Goal: Task Accomplishment & Management: Use online tool/utility

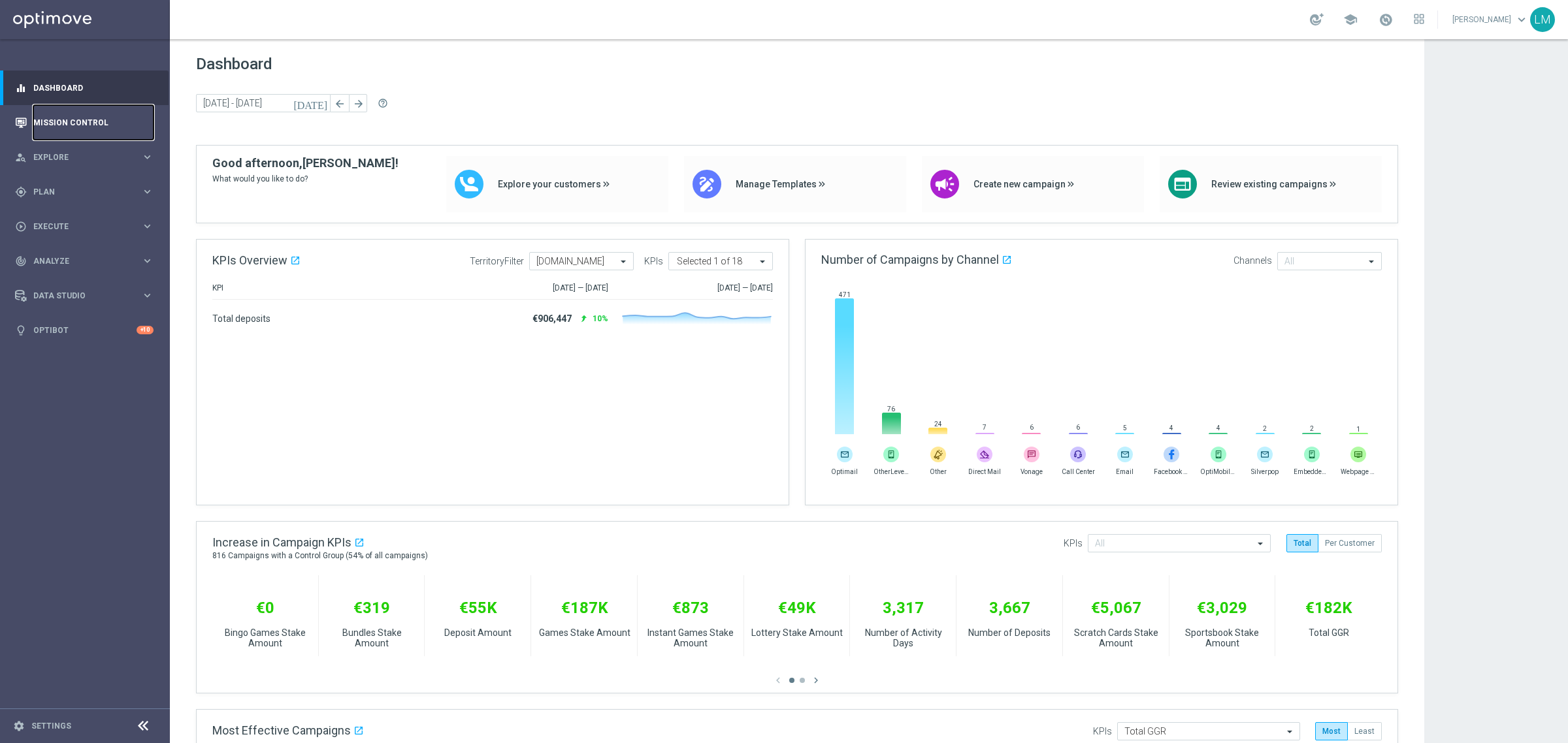
click at [153, 115] on link "Mission Control" at bounding box center [93, 122] width 120 height 34
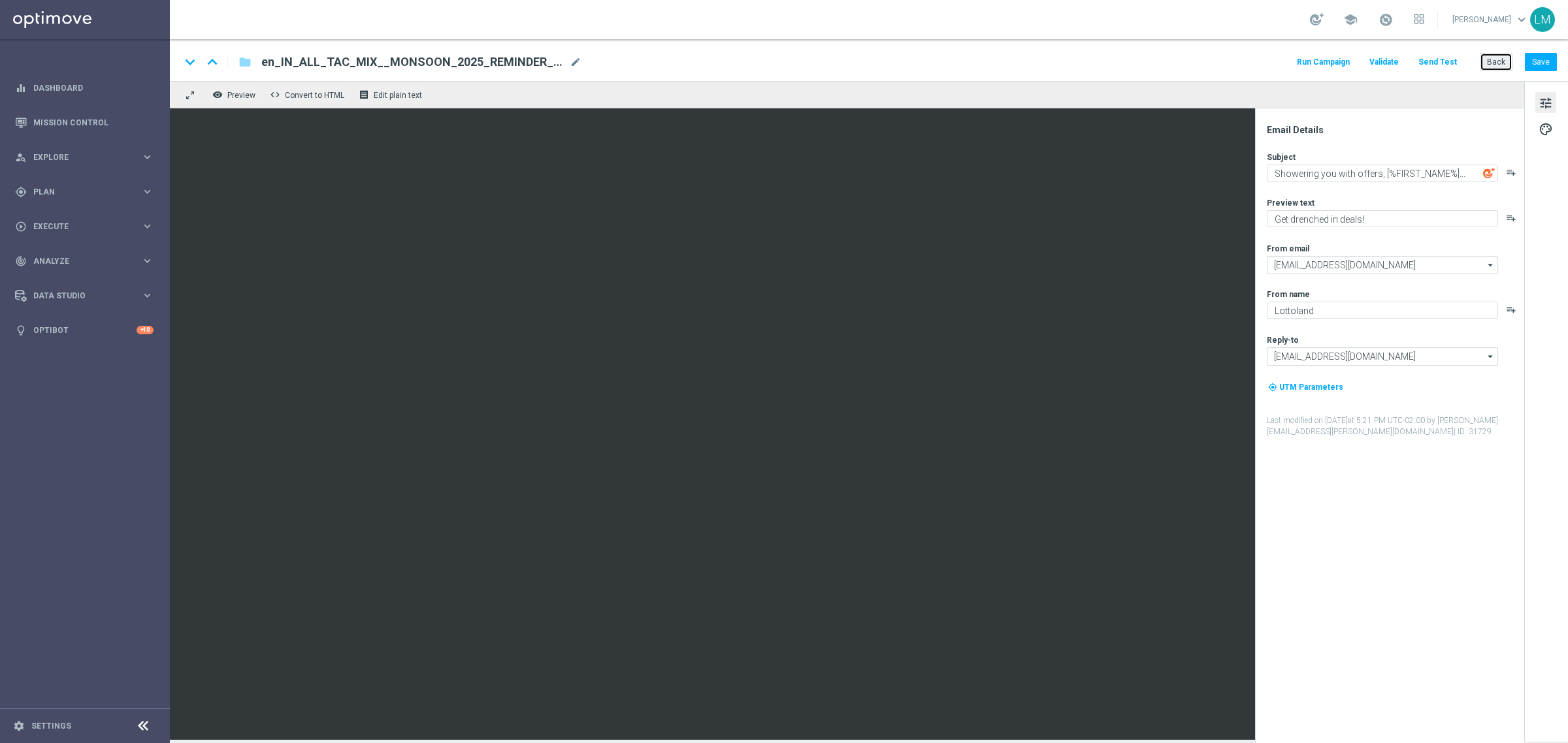
click at [1254, 60] on button "Back" at bounding box center [1495, 62] width 32 height 19
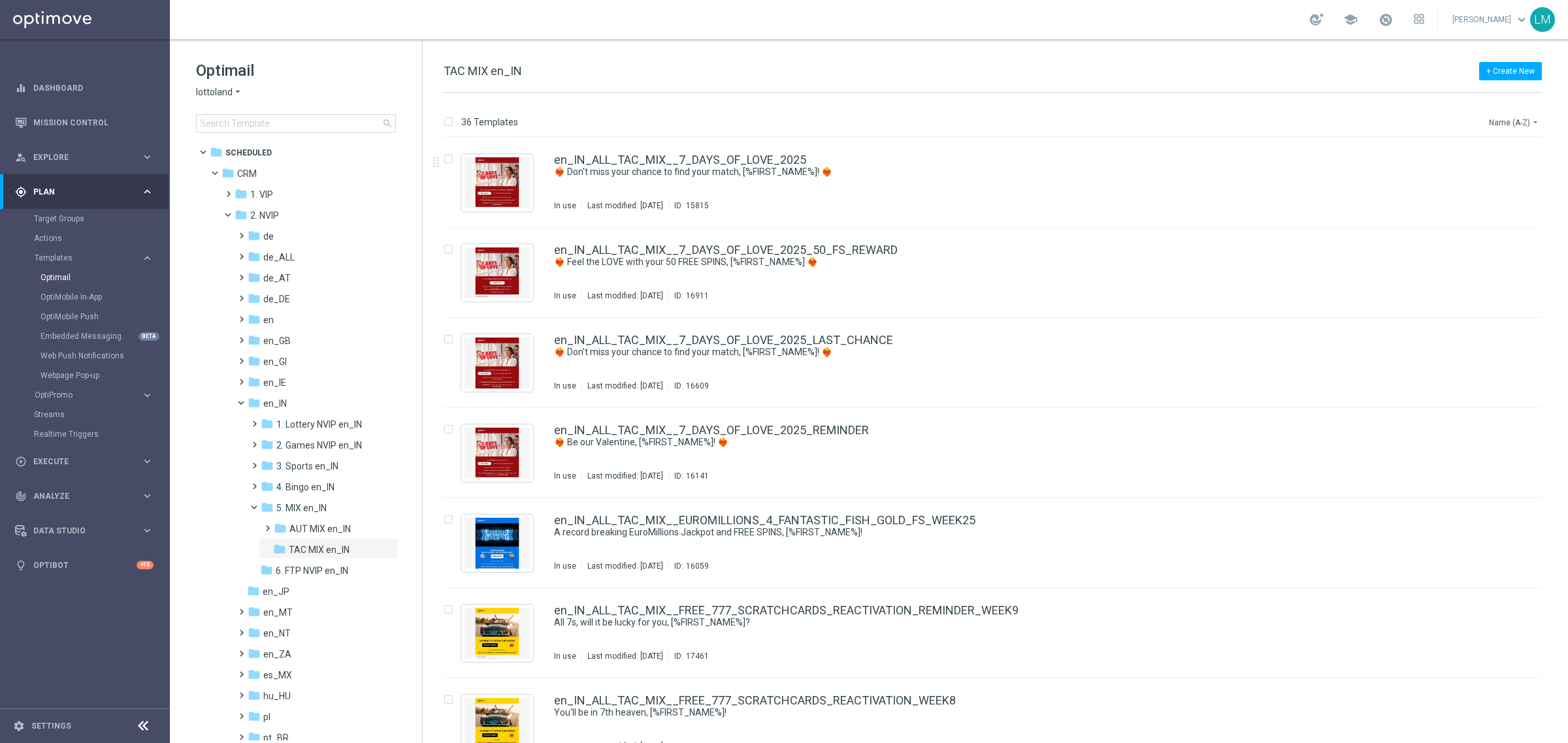
click at [1254, 123] on button "Name (A-Z) arrow_drop_down" at bounding box center [1514, 122] width 54 height 16
click at [1254, 174] on div "Date Modified (Newest)" at bounding box center [1489, 181] width 104 height 19
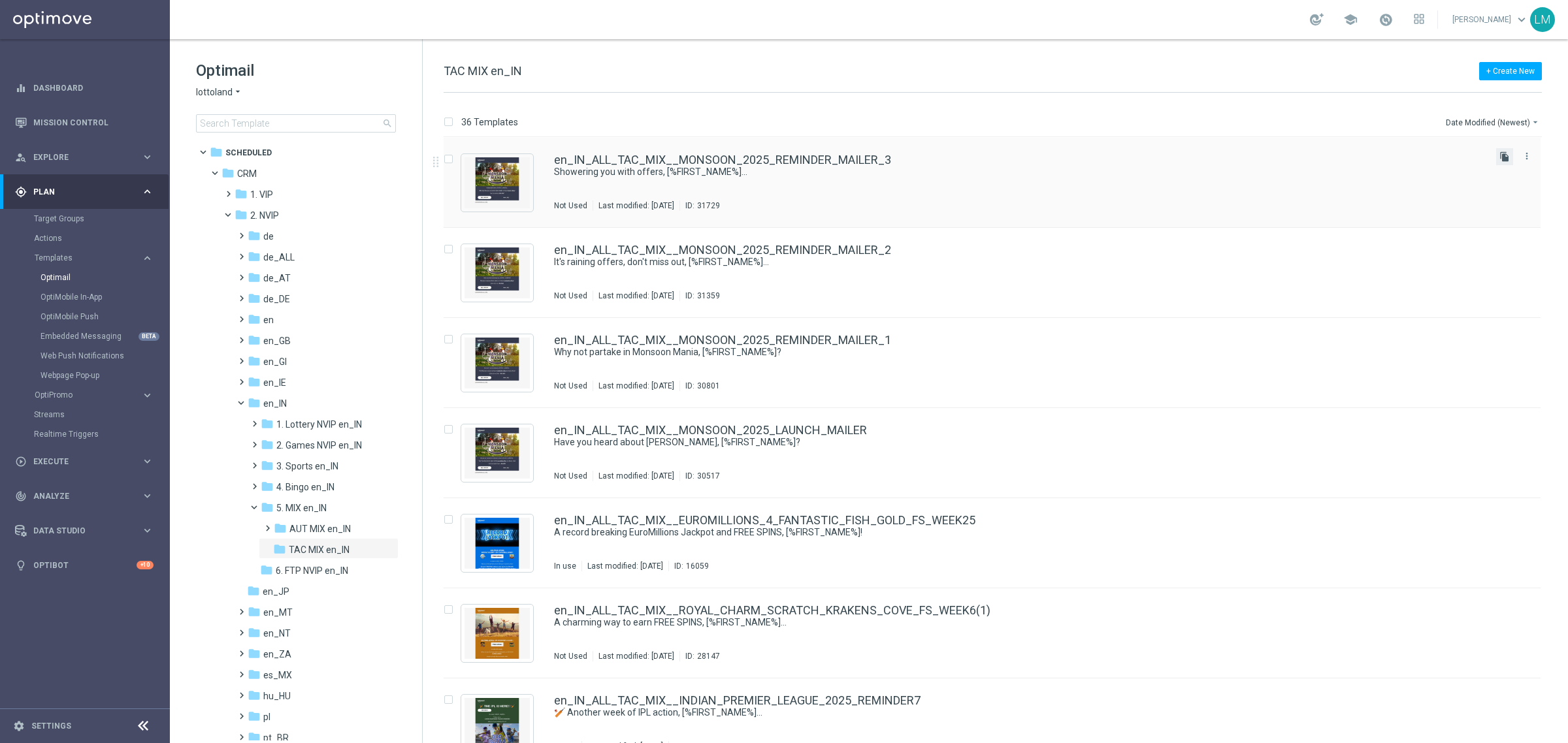
click at [1254, 155] on icon "file_copy" at bounding box center [1504, 156] width 11 height 11
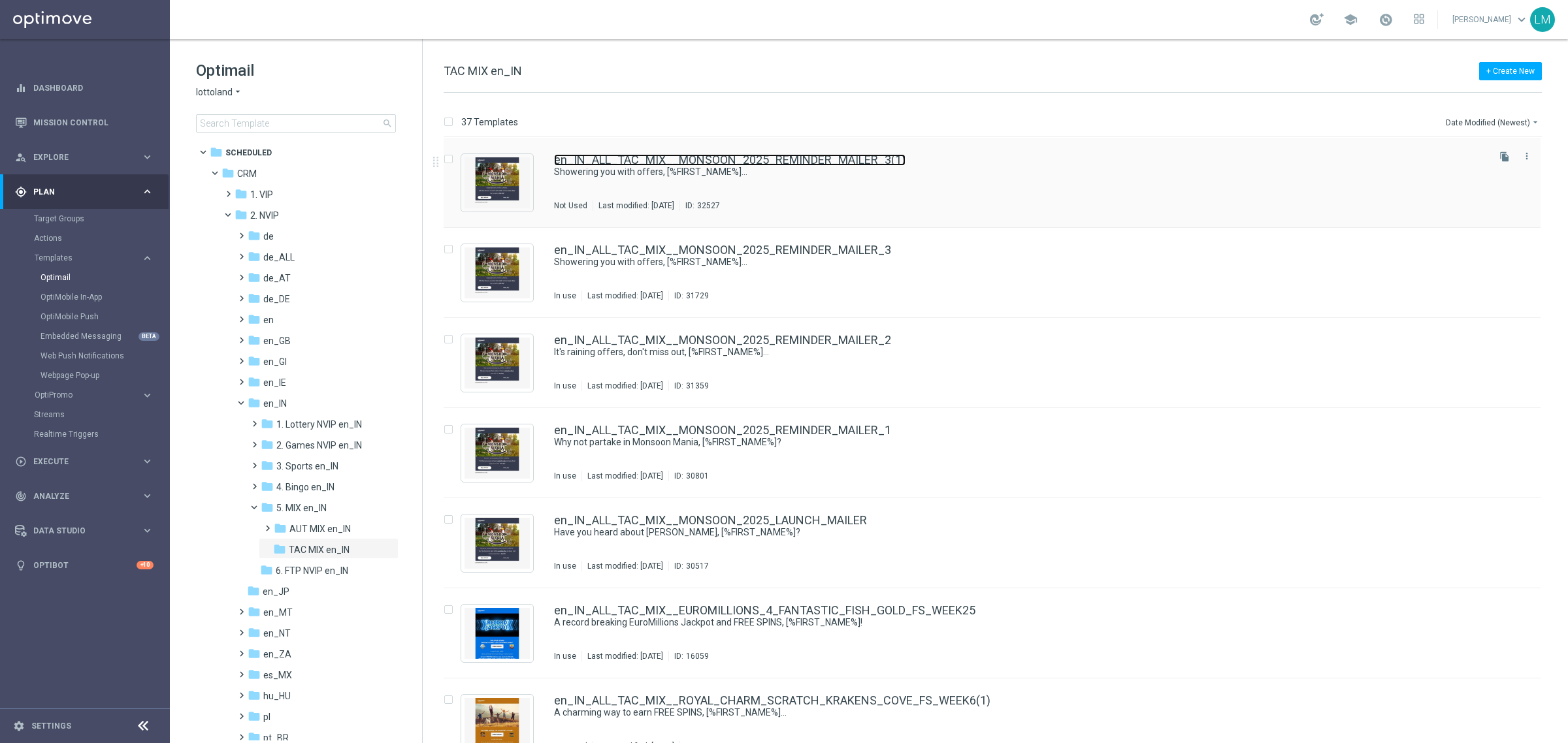
click at [822, 155] on link "en_IN_ALL_TAC_MIX__MONSOON_2025_REMINDER_MAILER_3(1)" at bounding box center [730, 160] width 351 height 12
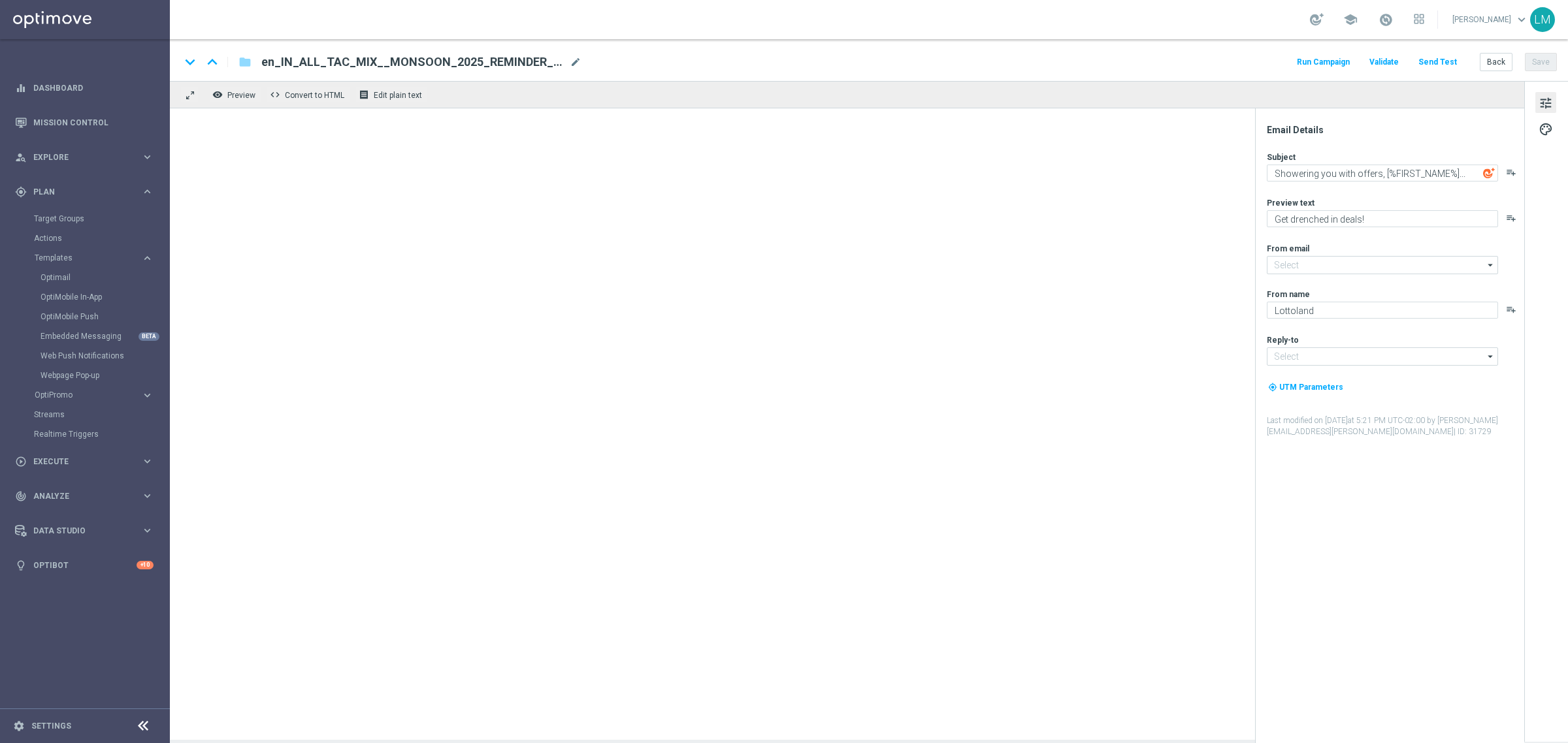
type input "mail@crm.lottoland.com"
type input "support-india@lottoland.asia"
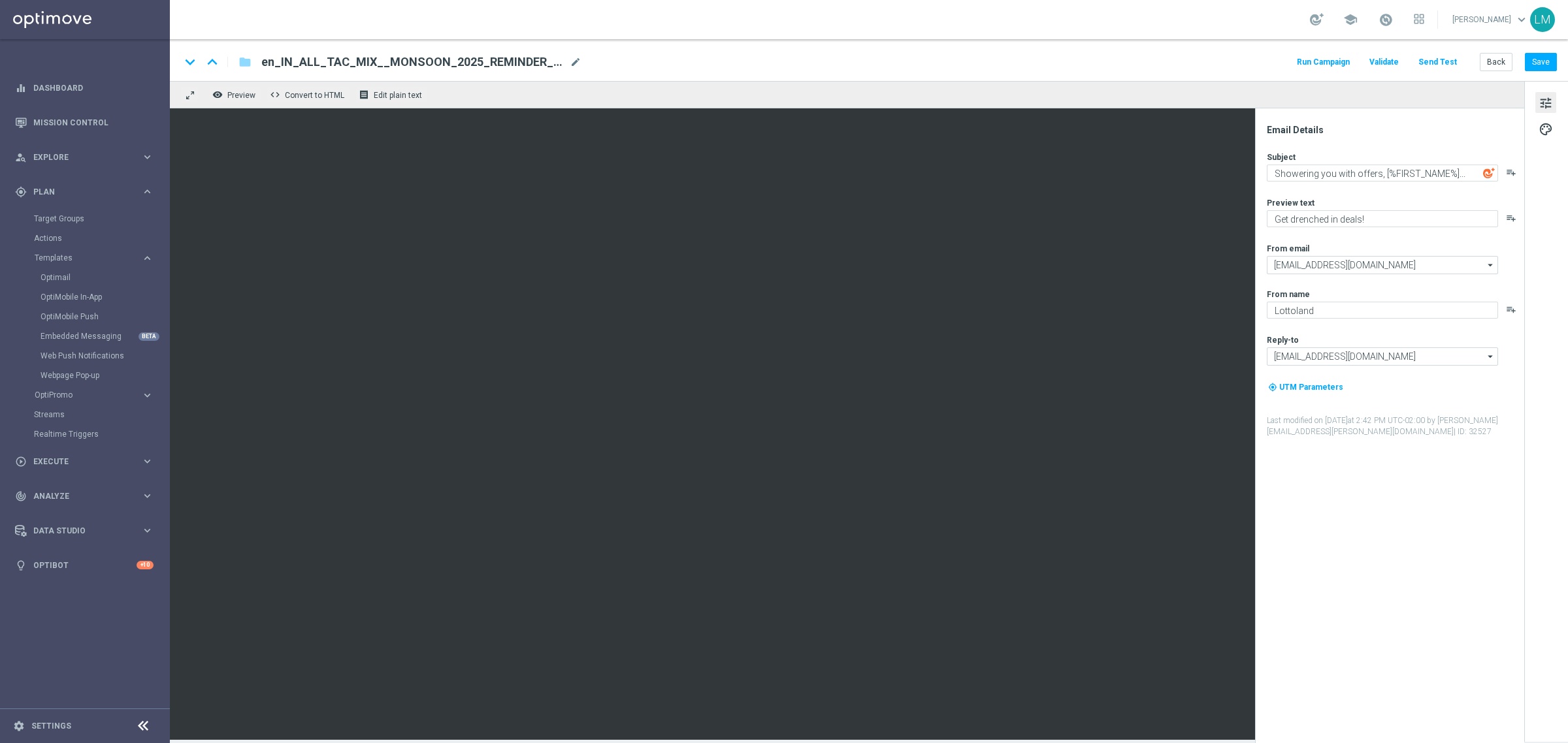
click at [374, 57] on span "en_IN_ALL_TAC_MIX__MONSOON_2025_REMINDER_MAILER_3(1)" at bounding box center [412, 62] width 303 height 16
click at [374, 57] on input "en_IN_ALL_TAC_MIX__MONSOON_2025_REMINDER_MAILER_3(1)" at bounding box center [423, 62] width 324 height 17
paste input "4"
paste input
type input "en_IN_ALL_TAC_MIX__MONSOON_2025_REMINDER_MAILER_4"
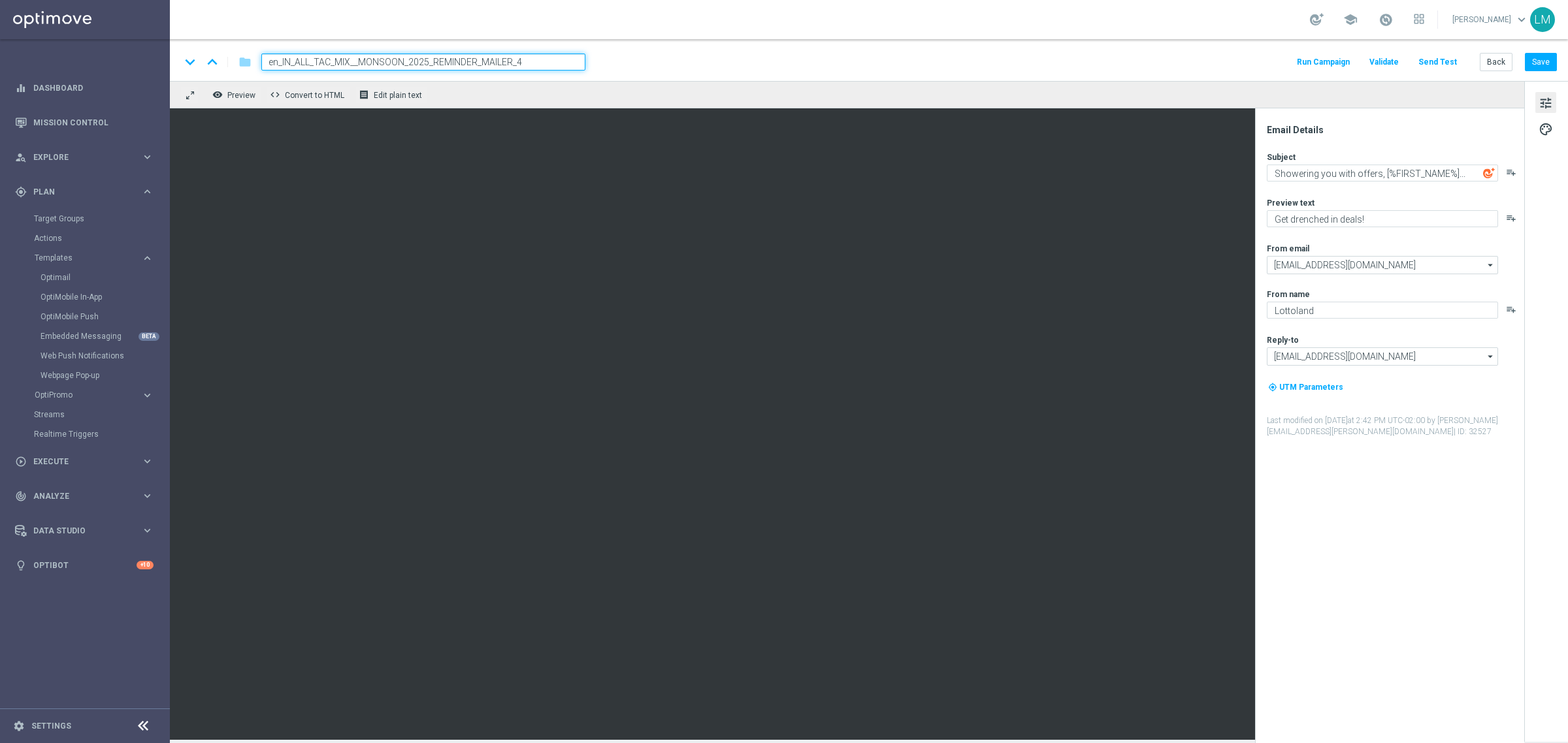
click at [473, 83] on div "remove_red_eye Preview code Convert to HTML receipt Edit plain text" at bounding box center [846, 95] width 1354 height 27
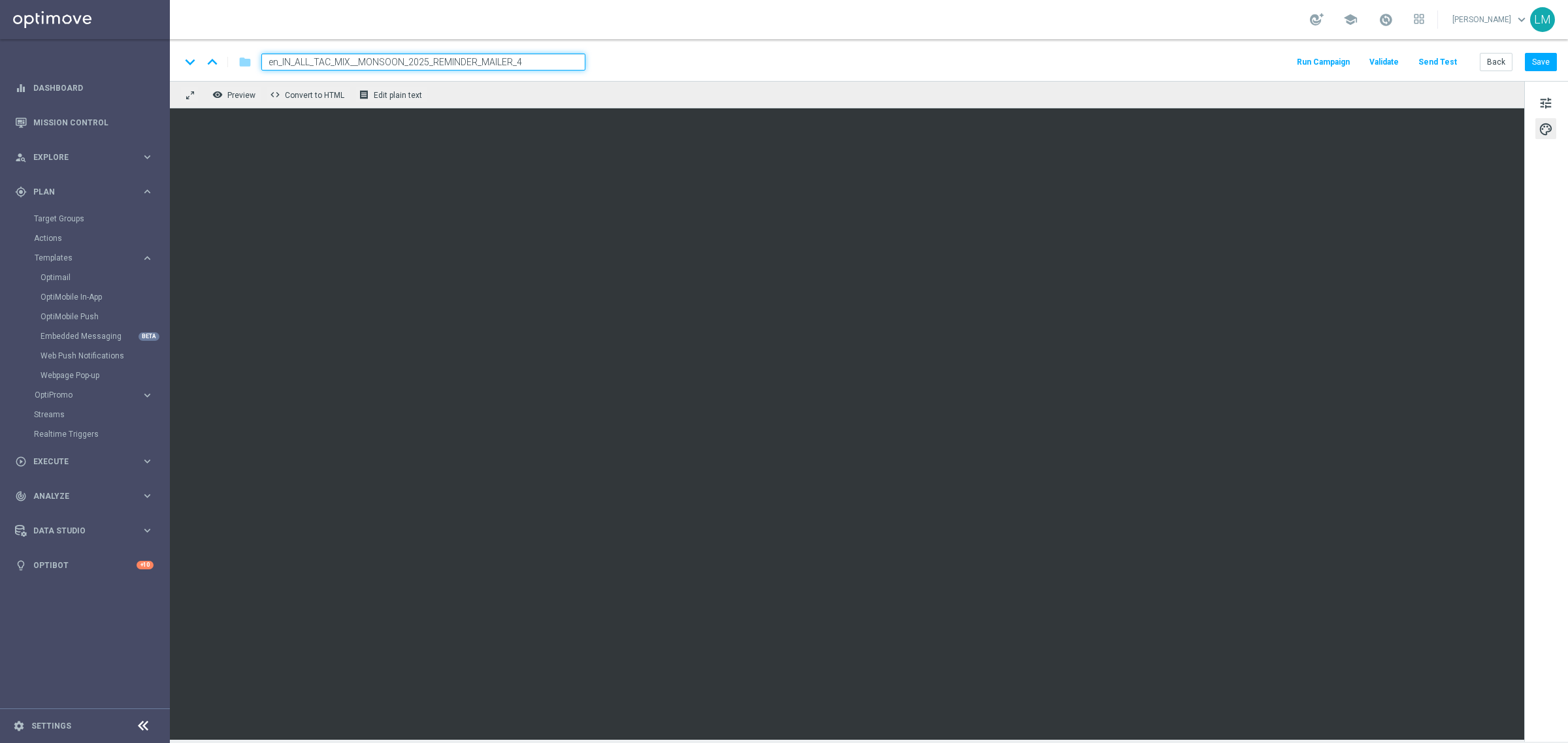
click at [548, 73] on div "keyboard_arrow_down keyboard_arrow_up folder en_IN_ALL_TAC_MIX__MONSOON_2025_RE…" at bounding box center [869, 60] width 1398 height 42
click at [550, 60] on input "en_IN_ALL_TAC_MIX__MONSOON_2025_REMINDER_MAILER_4" at bounding box center [423, 62] width 324 height 17
click at [544, 86] on div "remove_red_eye Preview code Convert to HTML receipt Edit plain text" at bounding box center [846, 95] width 1354 height 27
click at [1254, 92] on button "tune" at bounding box center [1545, 102] width 21 height 21
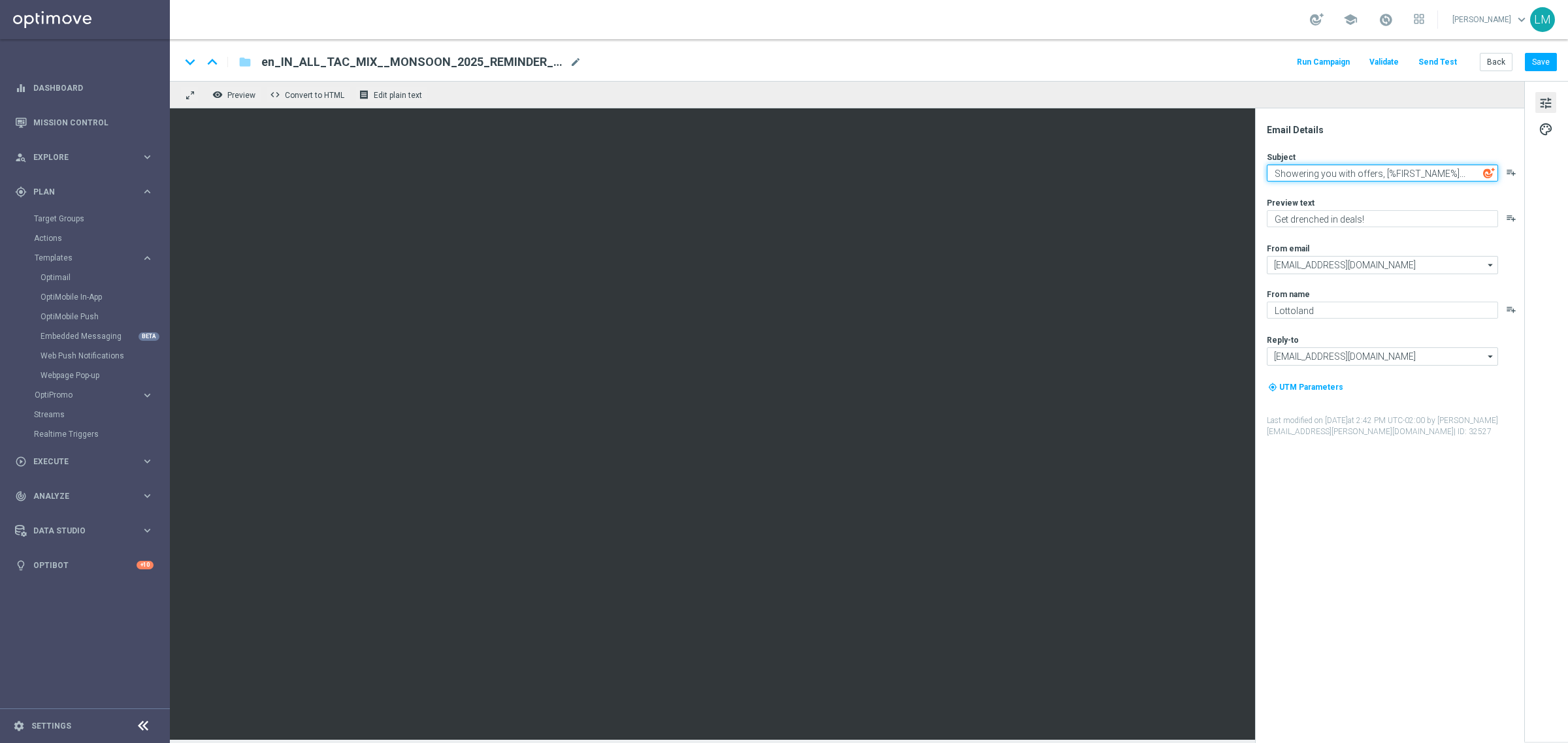
click at [1254, 169] on textarea "Showering you with offers, [%FIRST_NAME%]..." at bounding box center [1382, 173] width 232 height 17
paste textarea "It's not just a drizzle"
type textarea "It's not just a drizzle, [%FIRST_NAME%]..."
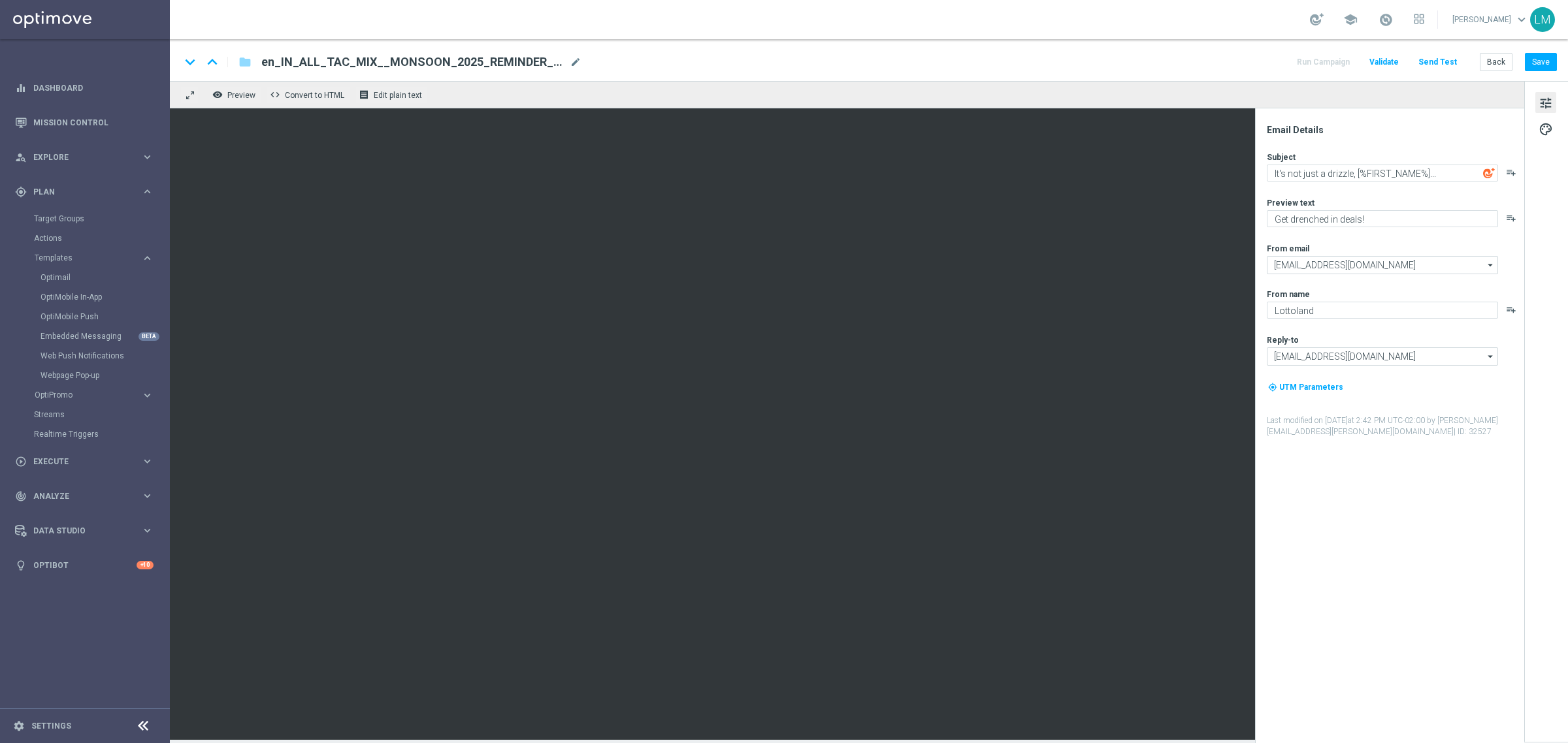
click at [1254, 200] on div "Preview text" at bounding box center [1394, 202] width 256 height 11
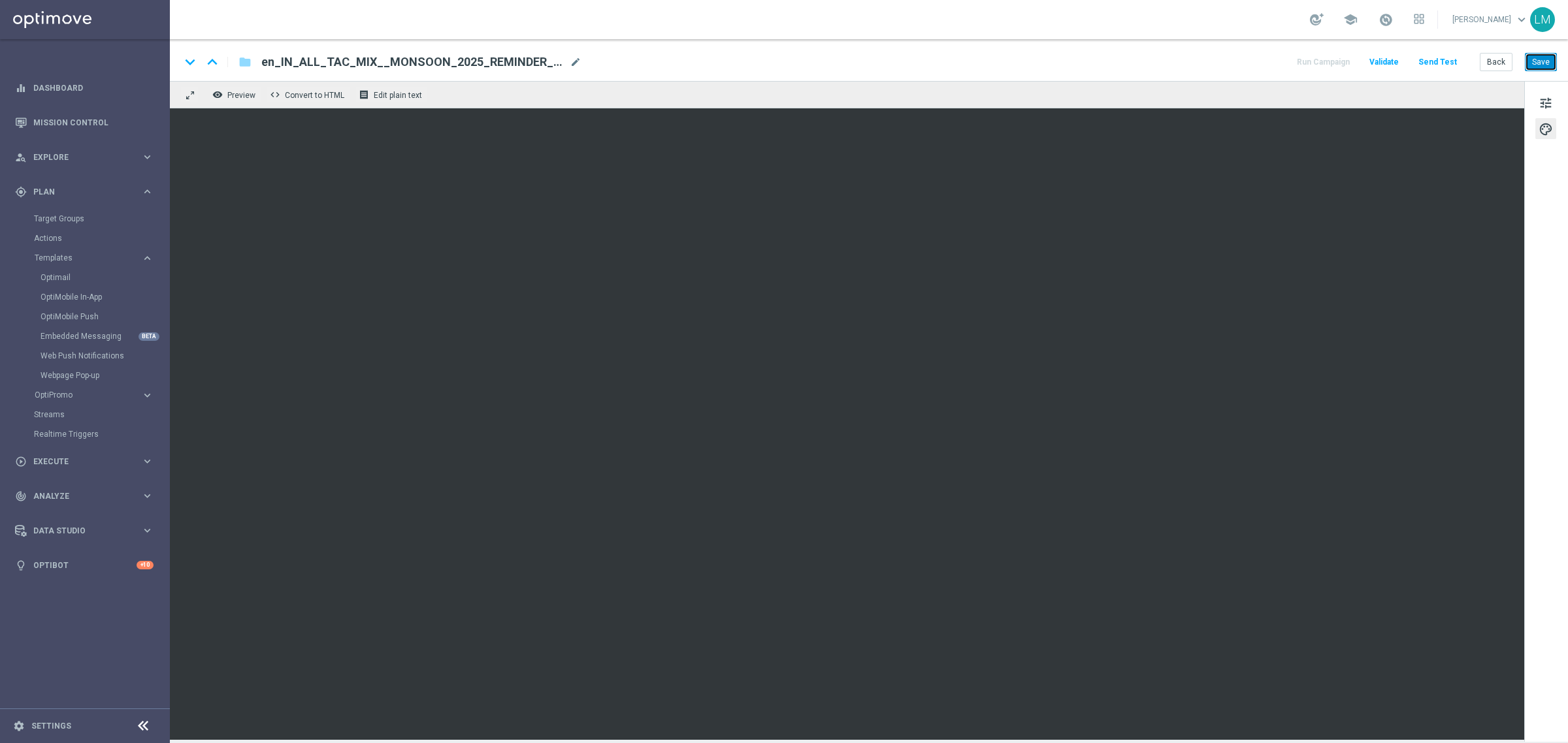
click at [1254, 69] on button "Save" at bounding box center [1541, 62] width 32 height 19
click at [1254, 66] on button "Send Test" at bounding box center [1437, 63] width 42 height 18
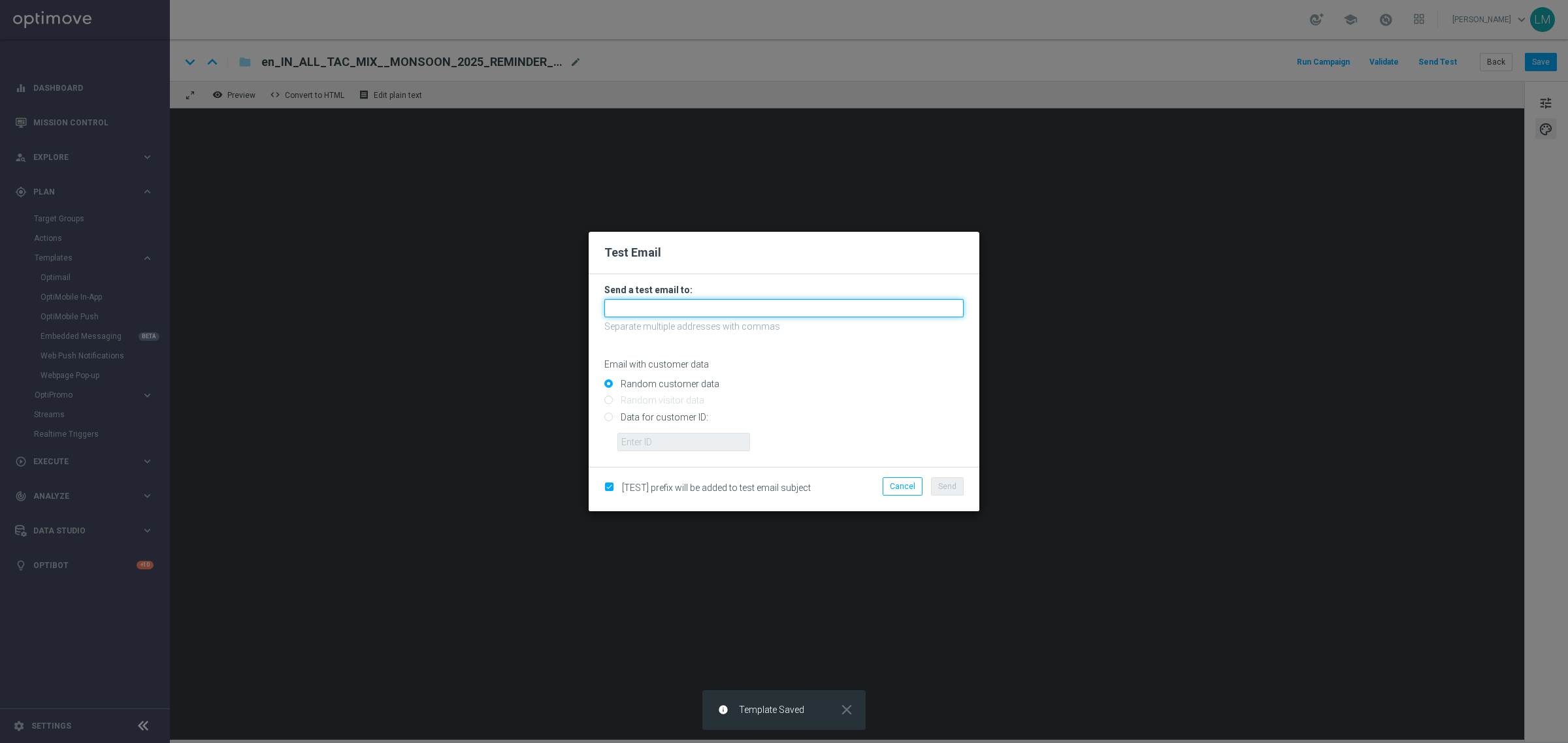
click at [745, 307] on input "text" at bounding box center [784, 308] width 359 height 19
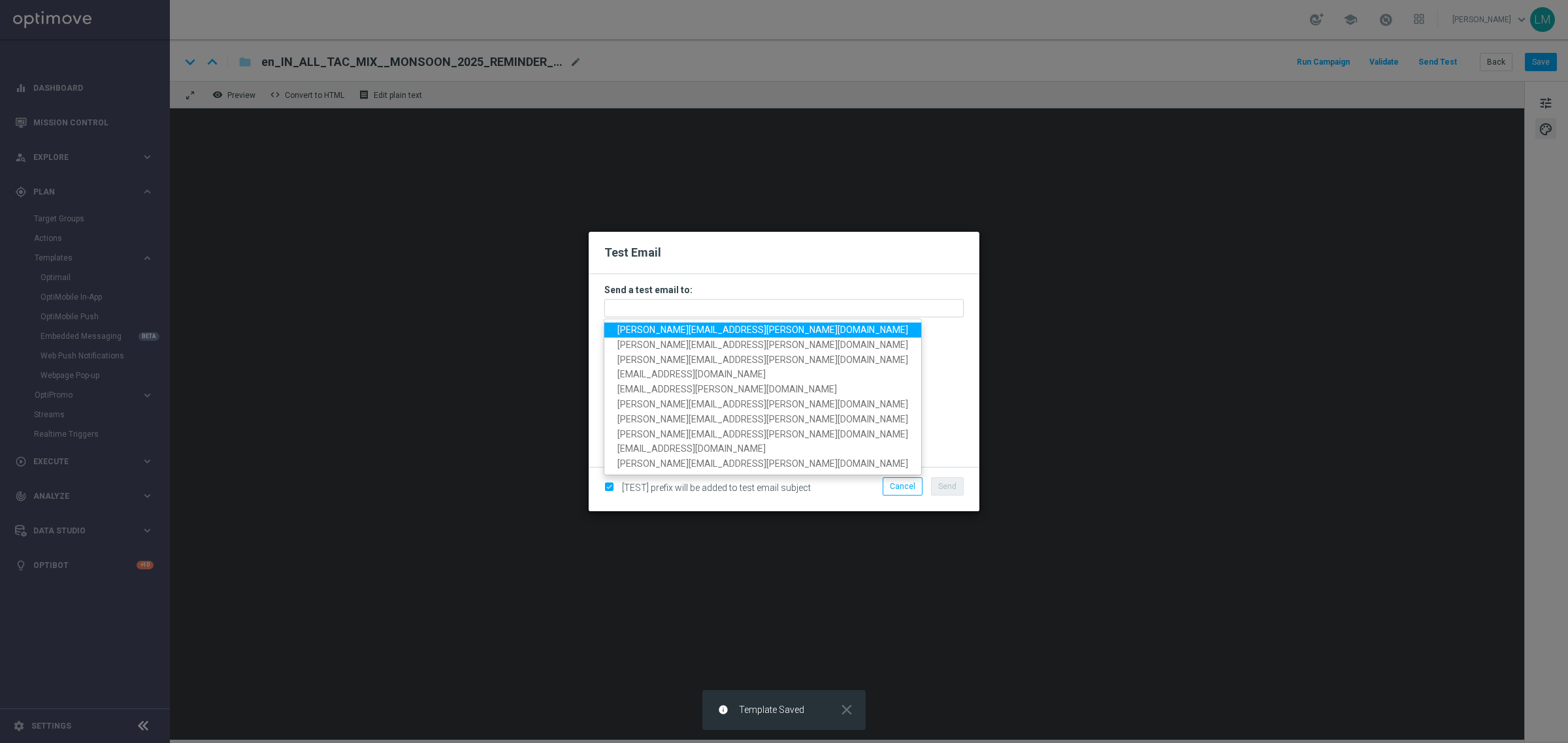
click at [724, 327] on span "leslie.martinez@lottoland.com" at bounding box center [763, 330] width 291 height 11
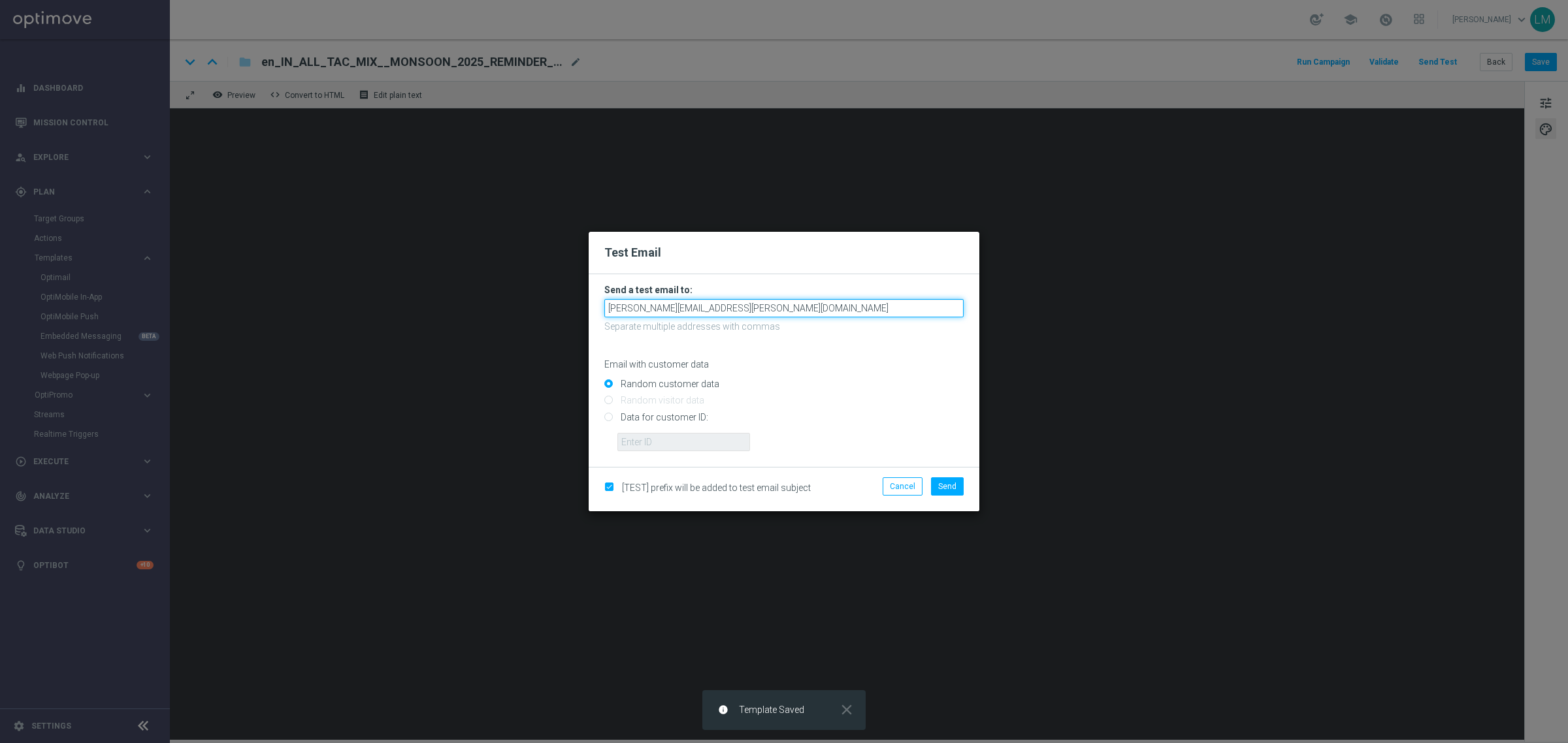
click at [772, 310] on input "leslie.martinez@lottoland.com" at bounding box center [784, 308] width 359 height 19
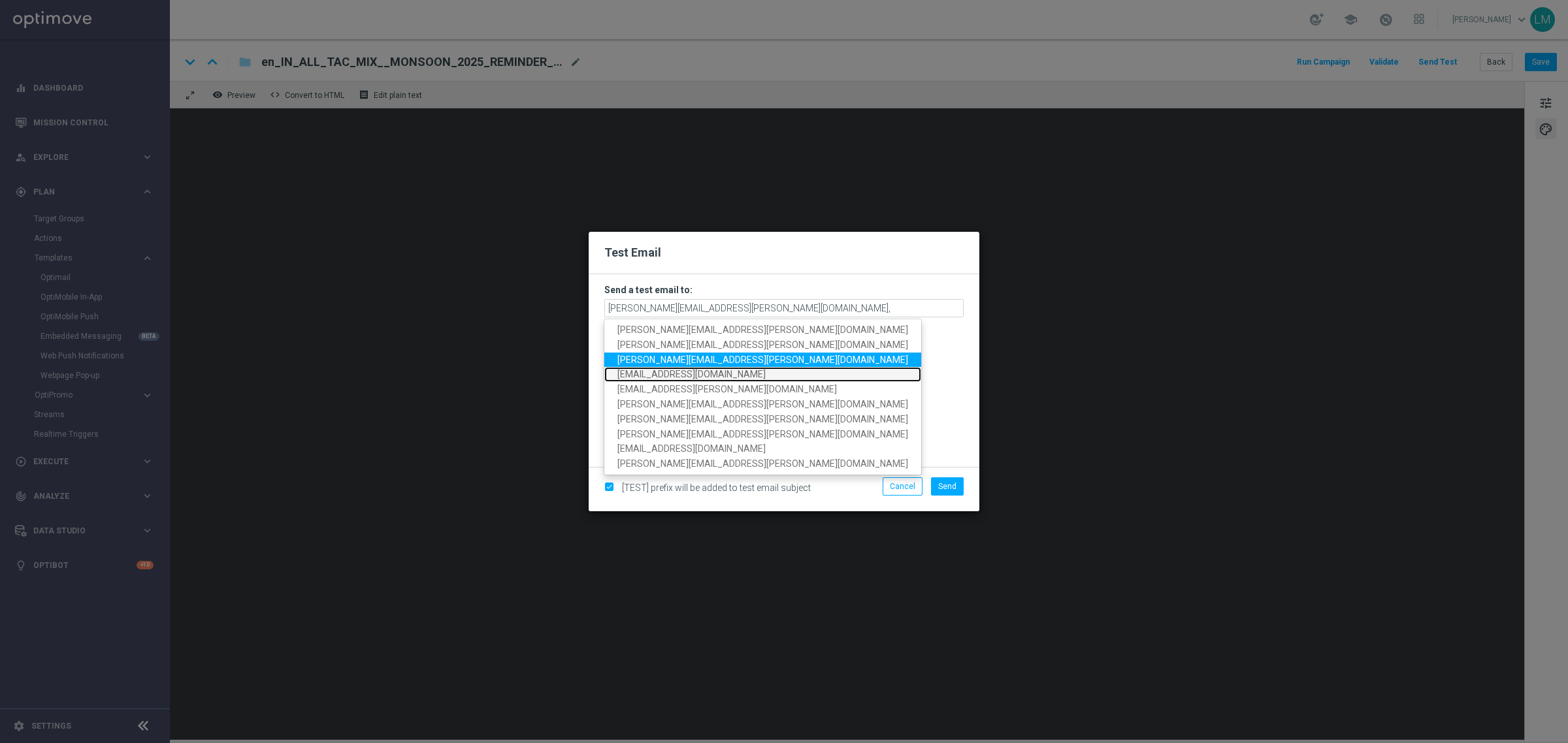
click at [684, 369] on span "marika.kevicka@lottoland.com" at bounding box center [691, 374] width 148 height 11
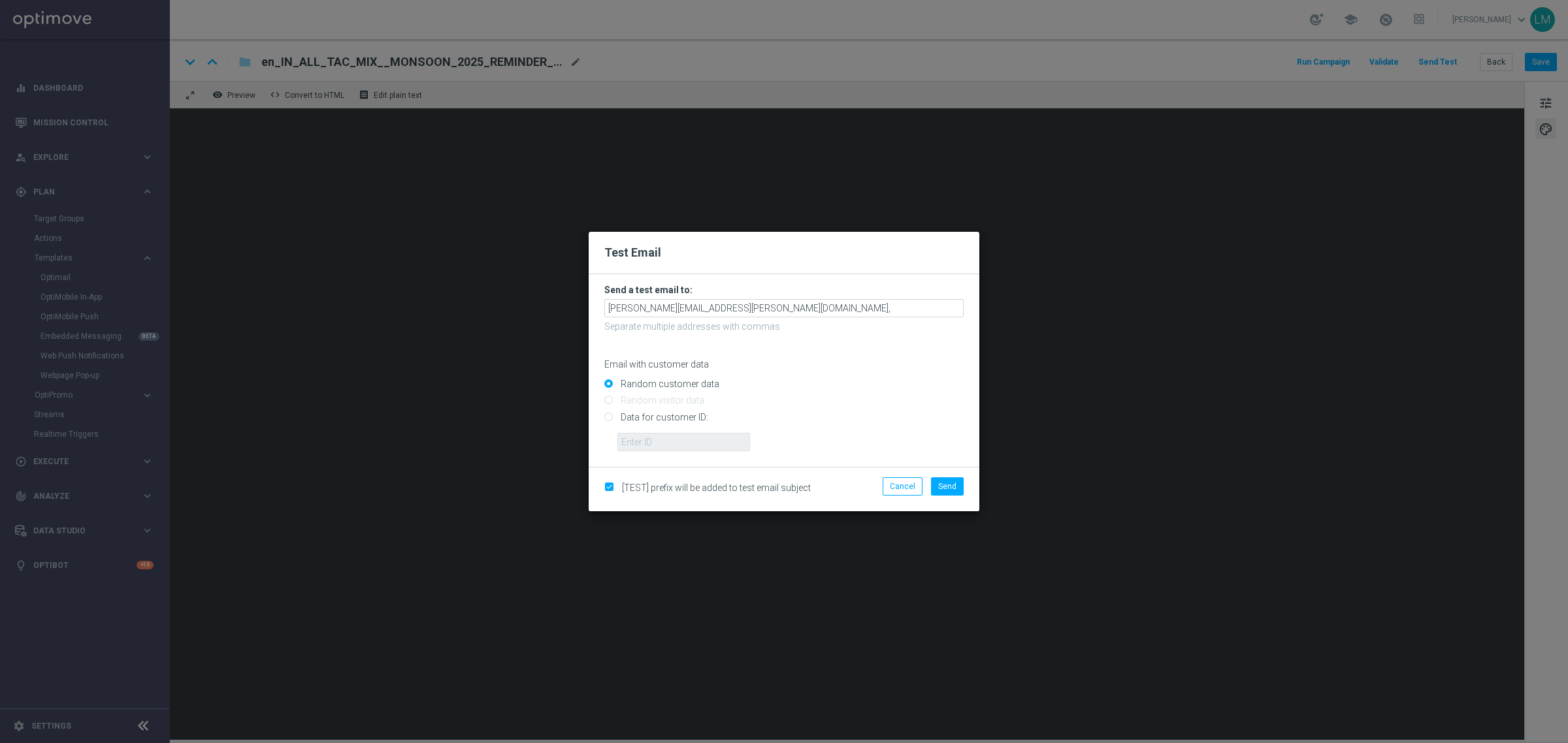
type input "leslie.martinez@lottoland.com,marika.kevicka@lottoland.com"
click at [943, 491] on span "Send" at bounding box center [947, 486] width 19 height 9
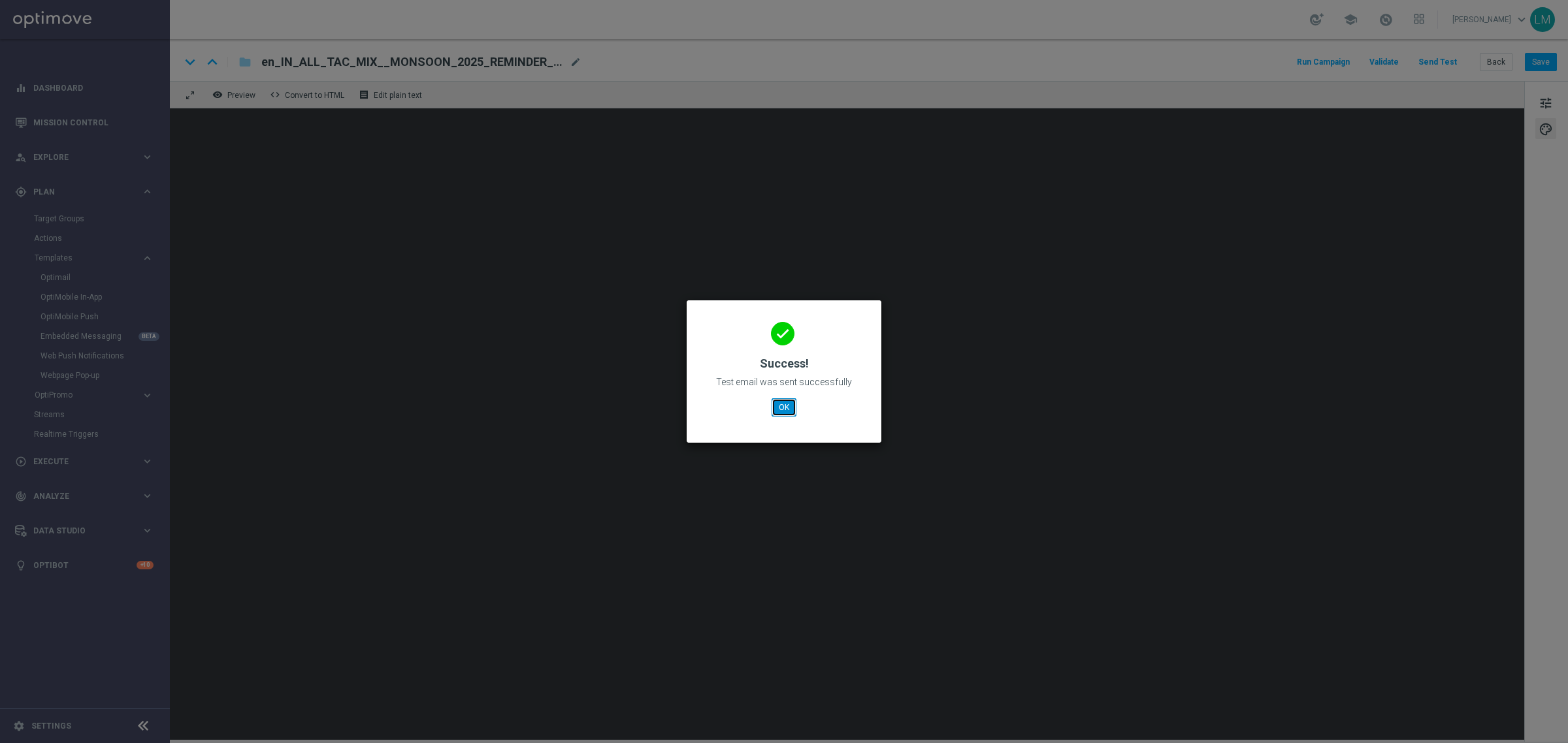
click at [784, 410] on button "OK" at bounding box center [784, 407] width 25 height 19
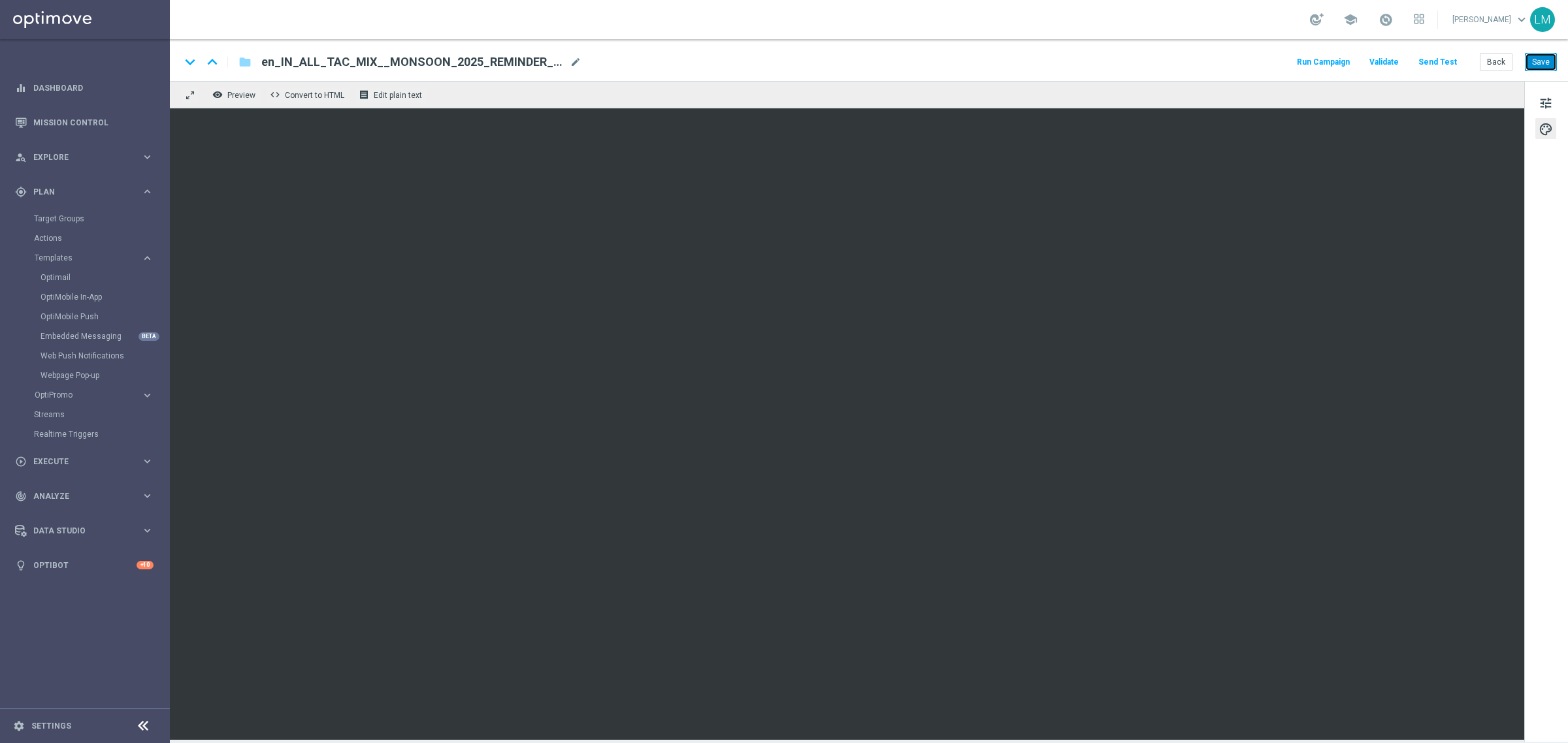
click at [1254, 63] on button "Save" at bounding box center [1541, 62] width 32 height 19
click at [1254, 60] on button "Save" at bounding box center [1541, 62] width 32 height 19
